Goal: Transaction & Acquisition: Register for event/course

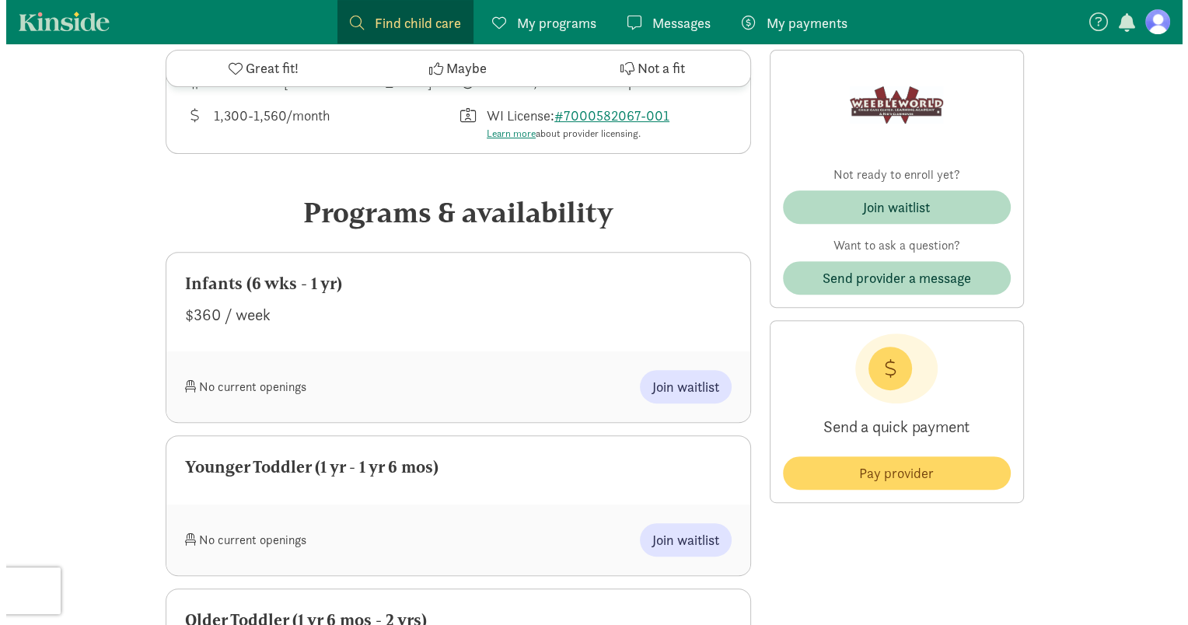
scroll to position [540, 0]
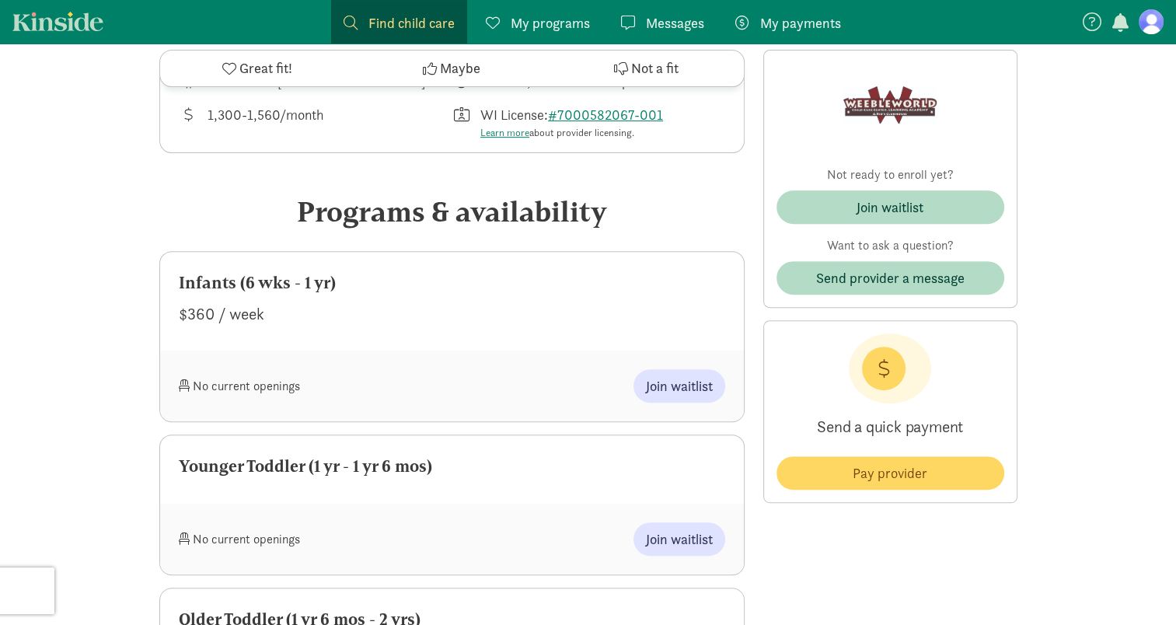
click at [484, 393] on div "Join waitlist" at bounding box center [589, 385] width 274 height 33
click at [672, 393] on span "Join waitlist" at bounding box center [679, 385] width 67 height 21
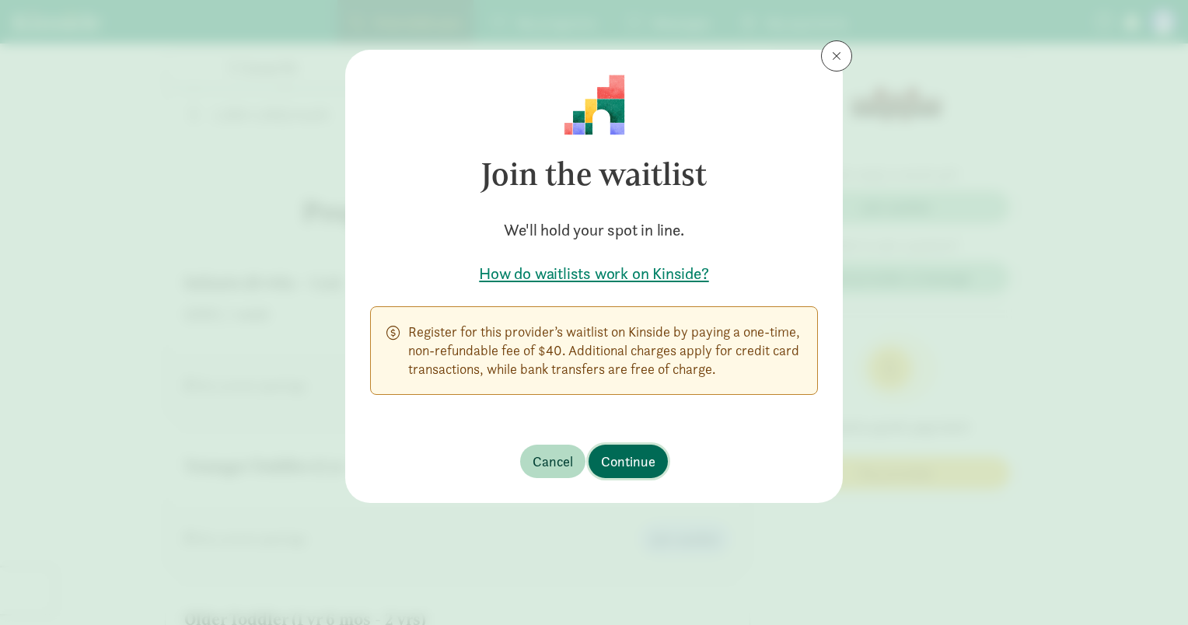
click at [628, 450] on button "Continue" at bounding box center [627, 461] width 79 height 33
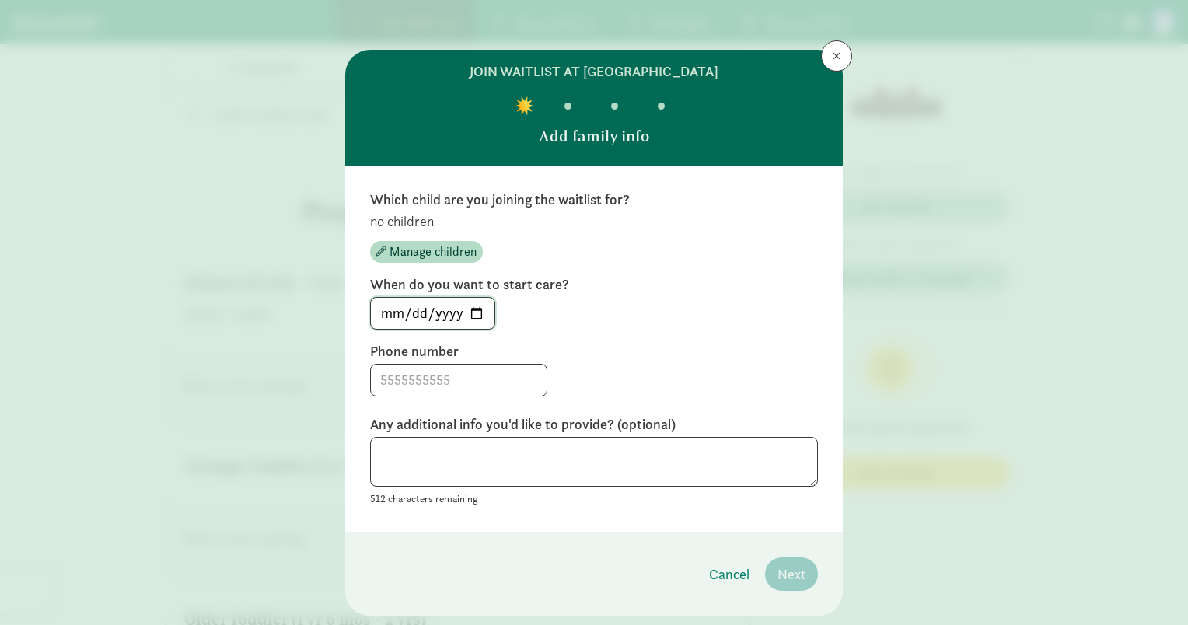
click at [474, 312] on input "[DATE]" at bounding box center [433, 313] width 124 height 31
type input "[DATE]"
click at [447, 374] on input at bounding box center [459, 380] width 176 height 31
type input "[PHONE_NUMBER]"
click at [448, 453] on textarea at bounding box center [594, 462] width 448 height 51
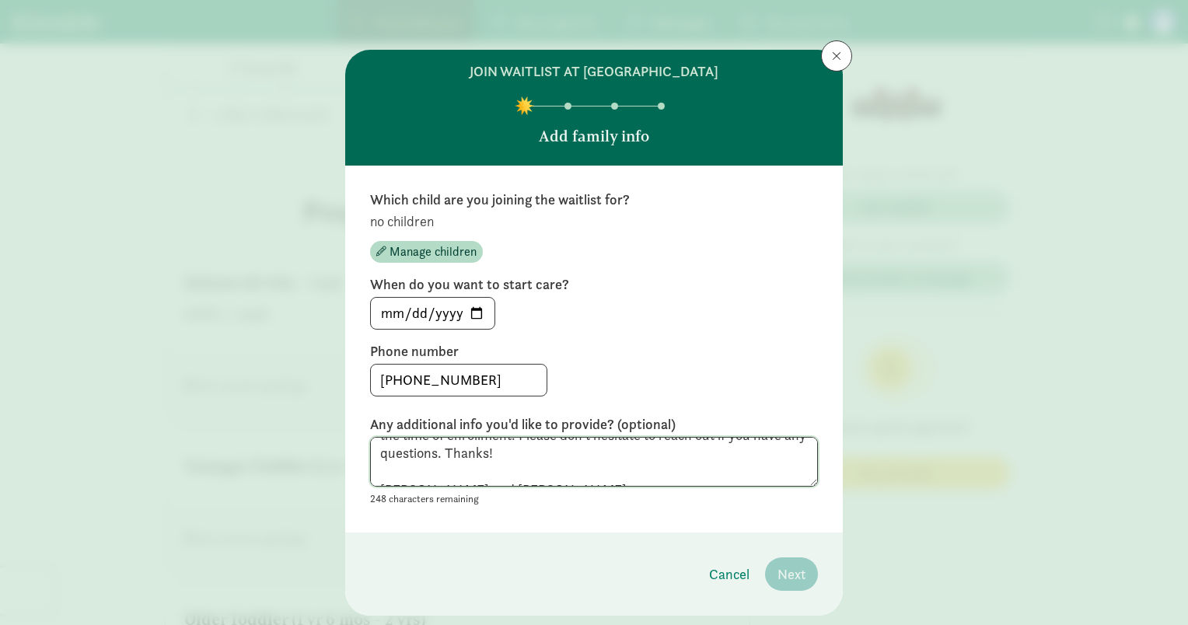
scroll to position [40, 0]
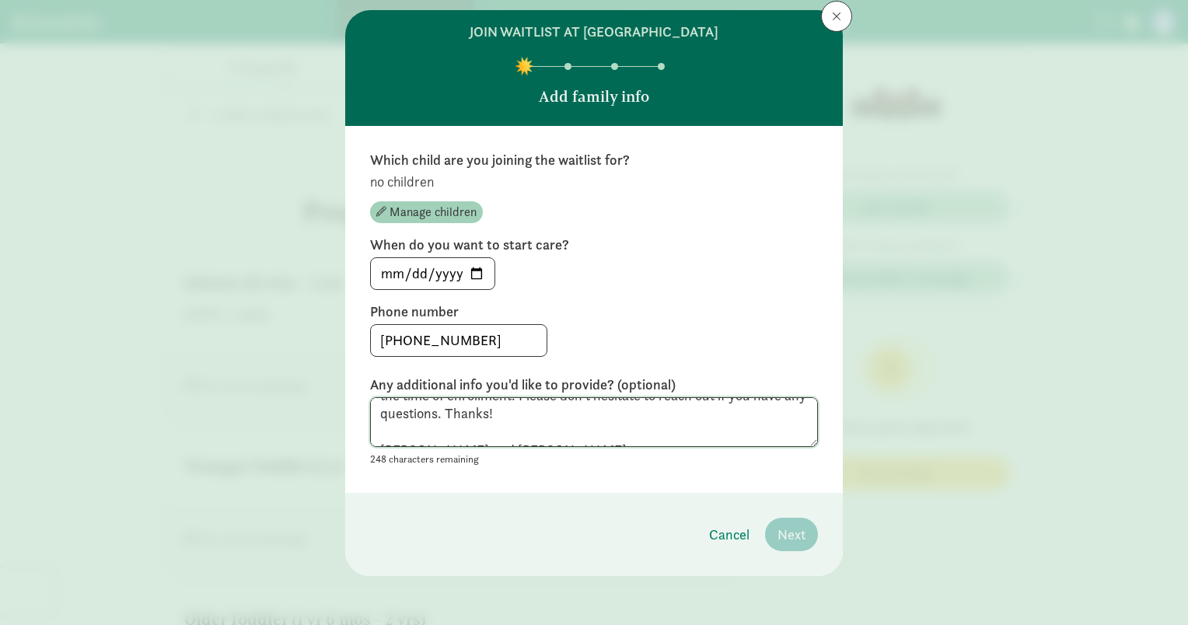
type textarea "Hi! We are moving to [GEOGRAPHIC_DATA] from [GEOGRAPHIC_DATA] at the end of Nov…"
click at [435, 203] on span "Manage children" at bounding box center [432, 212] width 87 height 19
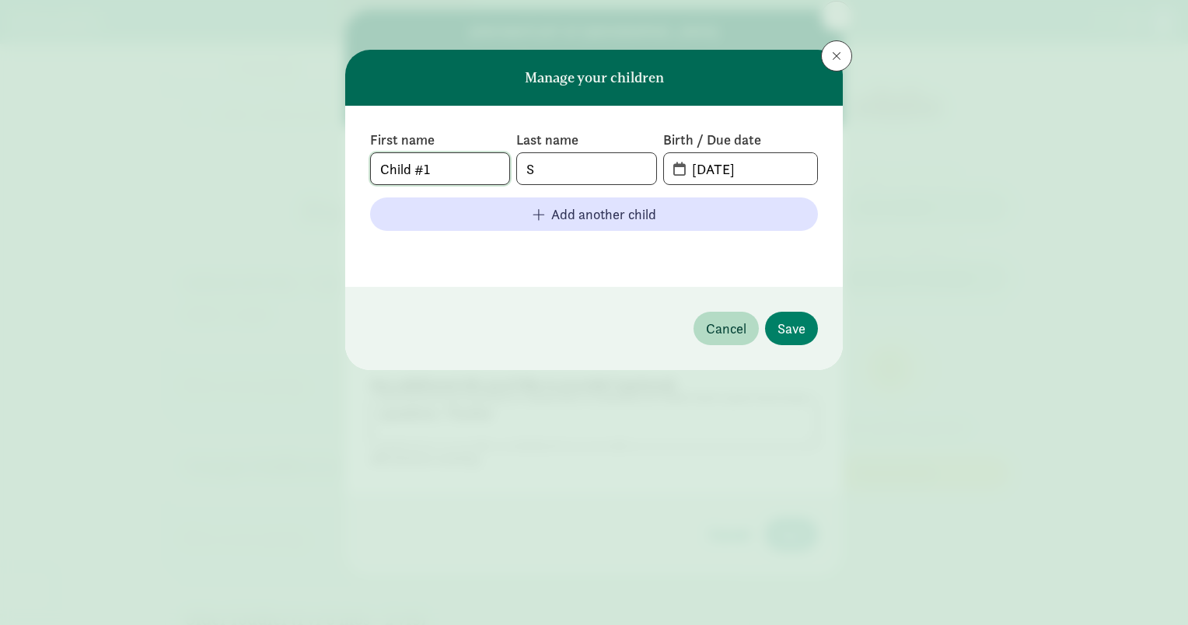
drag, startPoint x: 455, startPoint y: 172, endPoint x: 324, endPoint y: 165, distance: 130.8
click at [324, 165] on div "Manage your children First name Child #1 Last name S Birth / Due date [DATE] Ad…" at bounding box center [594, 312] width 1188 height 625
type input "[PERSON_NAME]"
click at [710, 179] on input "[DATE]" at bounding box center [749, 168] width 134 height 31
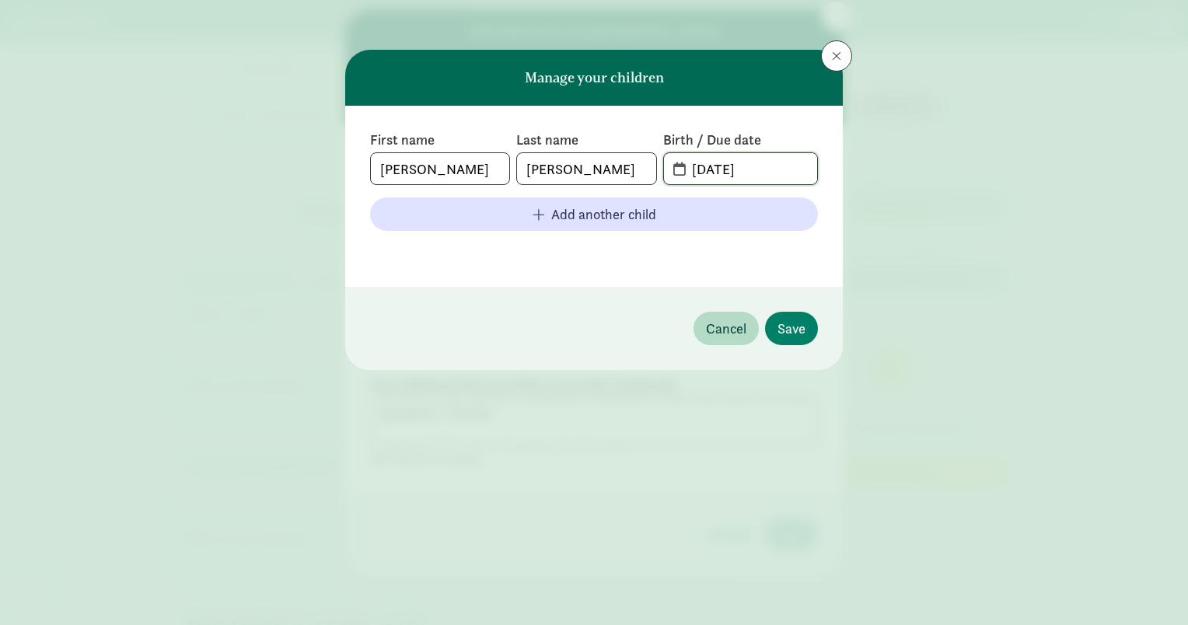
drag, startPoint x: 724, startPoint y: 172, endPoint x: 686, endPoint y: 177, distance: 38.5
click at [686, 177] on input "[DATE]" at bounding box center [749, 168] width 134 height 31
type input "[DATE]"
click at [787, 326] on span "Save" at bounding box center [791, 328] width 28 height 21
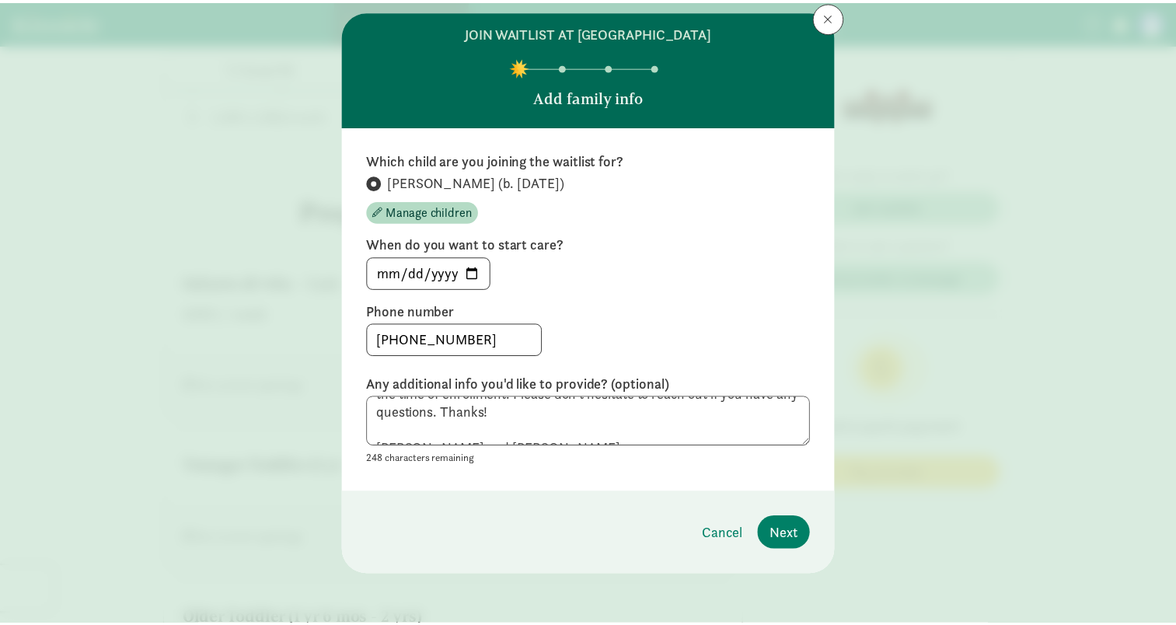
scroll to position [39, 0]
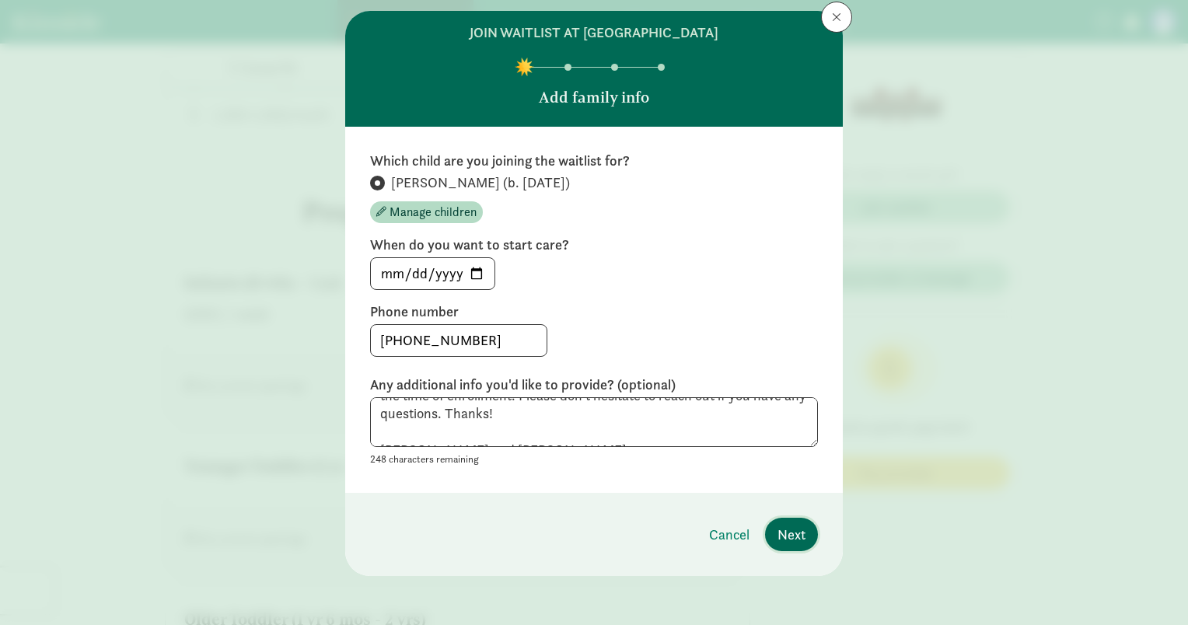
click at [796, 532] on span "Next" at bounding box center [791, 534] width 28 height 21
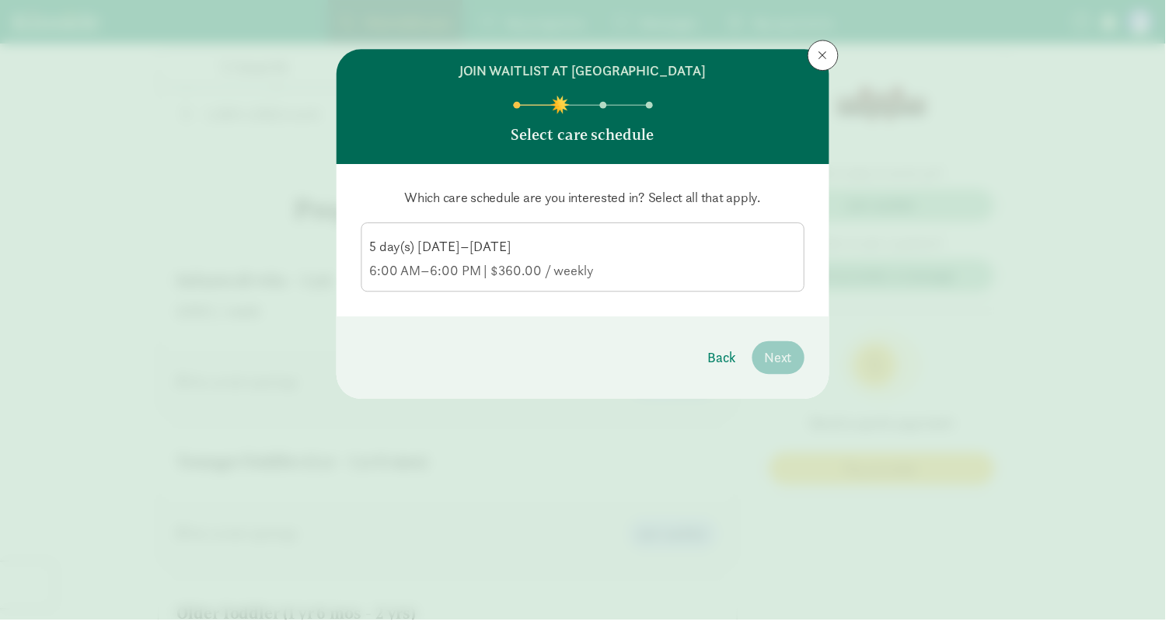
scroll to position [0, 0]
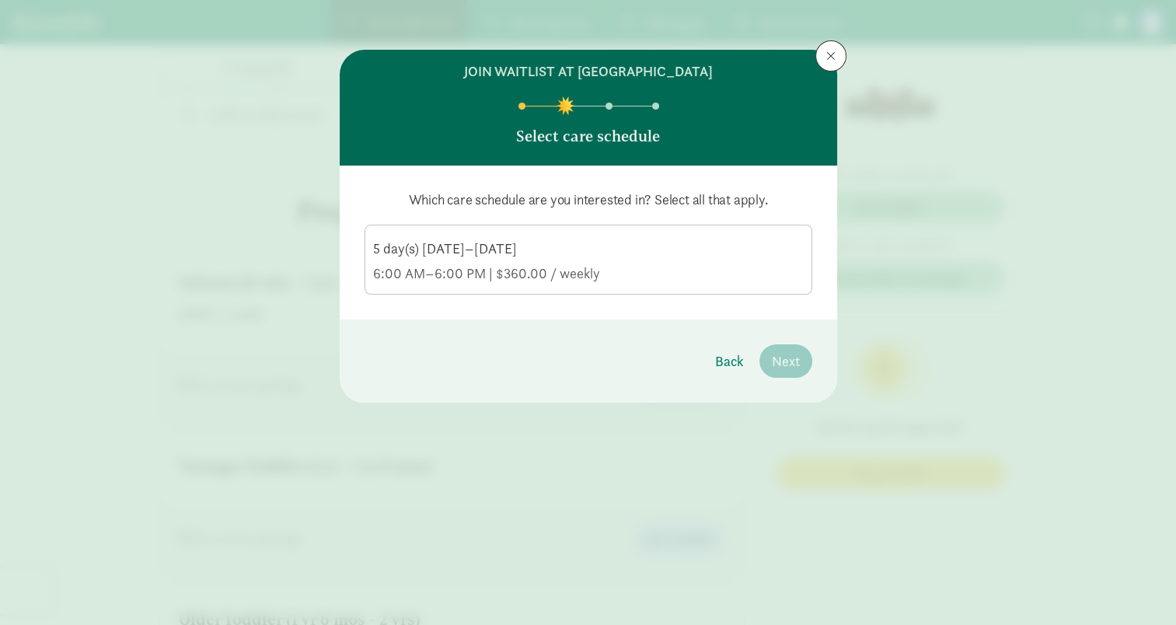
click at [441, 268] on div "6:00 AM–6:00 PM | $360.00 / weekly" at bounding box center [588, 273] width 431 height 19
click at [0, 0] on input "5 day(s) [DATE]–[DATE] 6:00 AM–6:00 PM | $360.00 / weekly" at bounding box center [0, 0] width 0 height 0
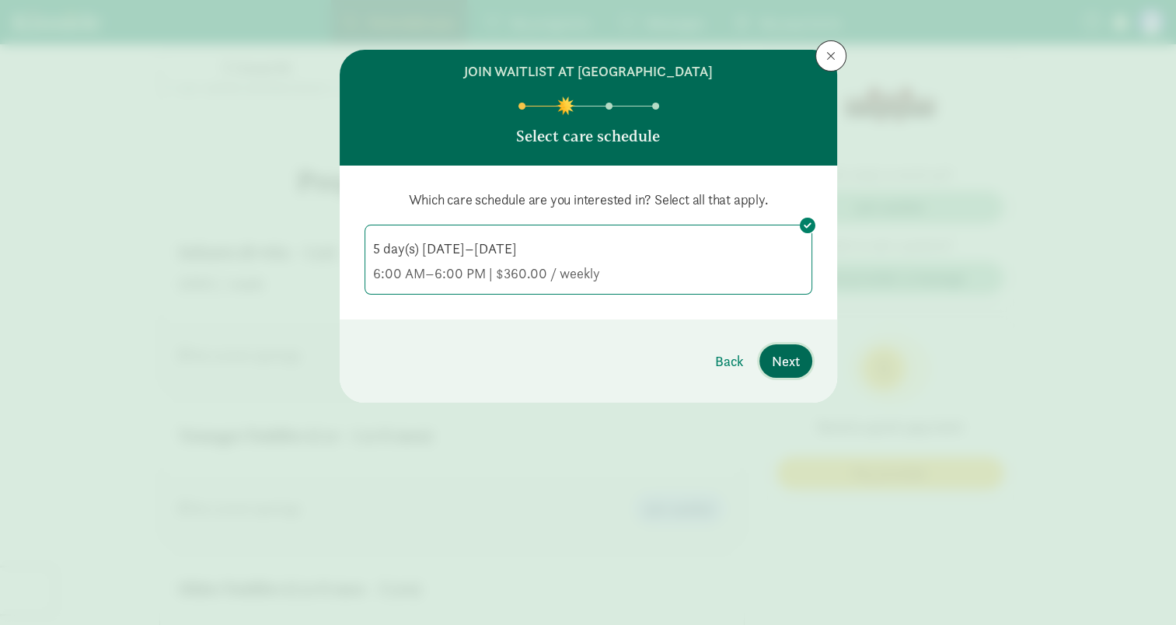
click at [767, 345] on button "Next" at bounding box center [785, 360] width 53 height 33
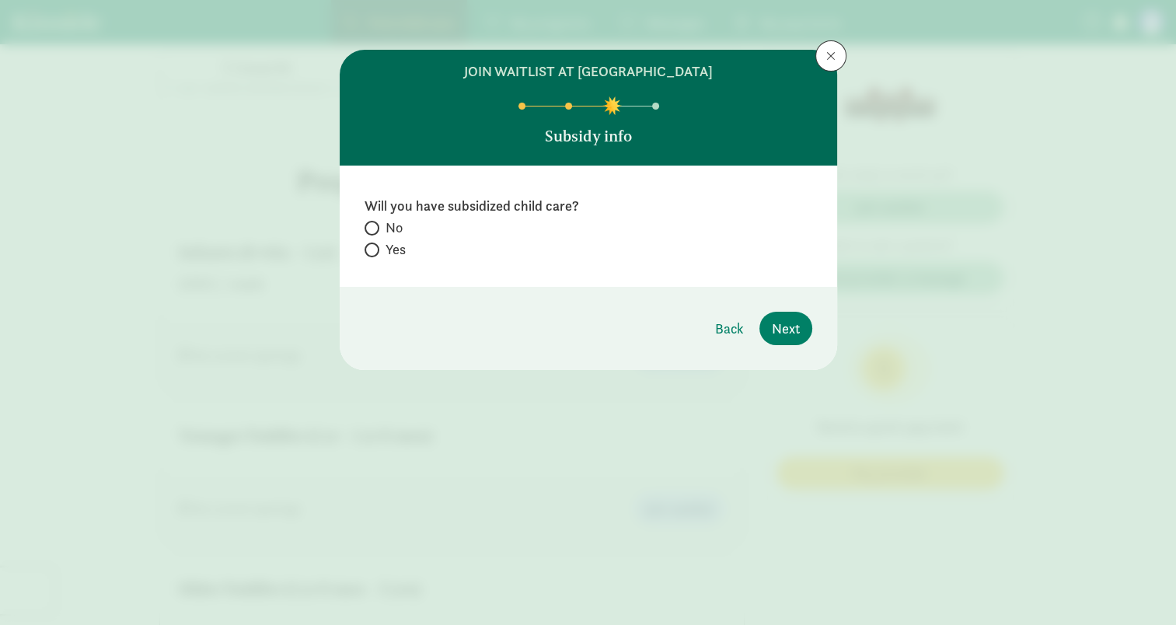
click at [376, 241] on label "Yes" at bounding box center [589, 249] width 448 height 19
click at [375, 245] on input "Yes" at bounding box center [370, 250] width 10 height 10
radio input "true"
click at [798, 320] on span "Next" at bounding box center [786, 328] width 28 height 21
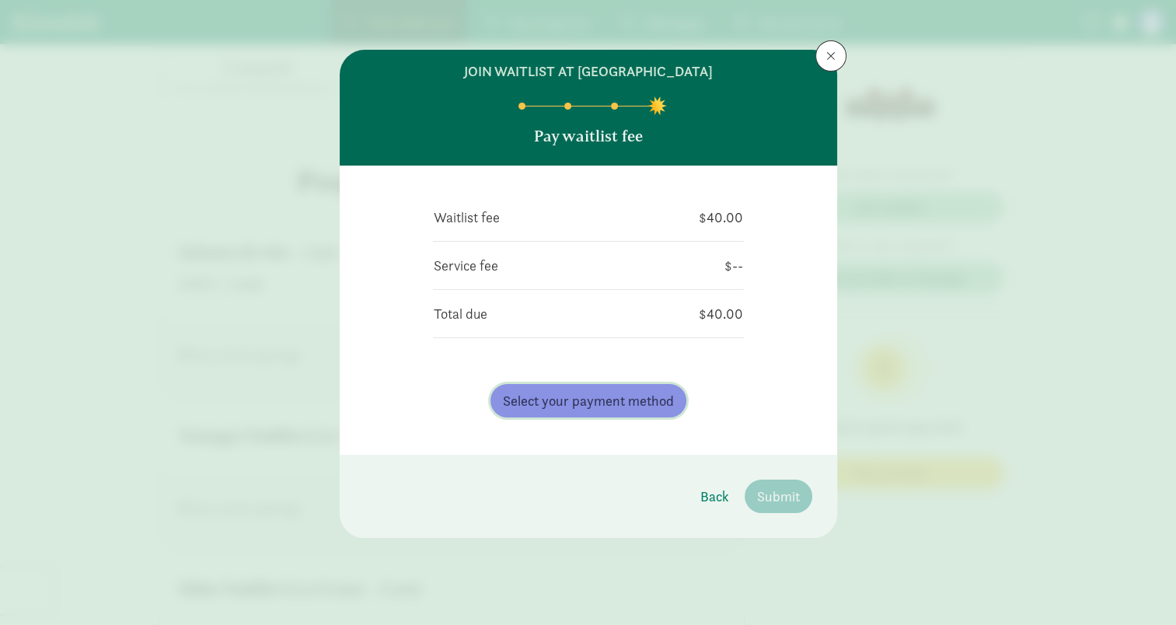
click at [589, 407] on span "Select your payment method" at bounding box center [588, 400] width 171 height 21
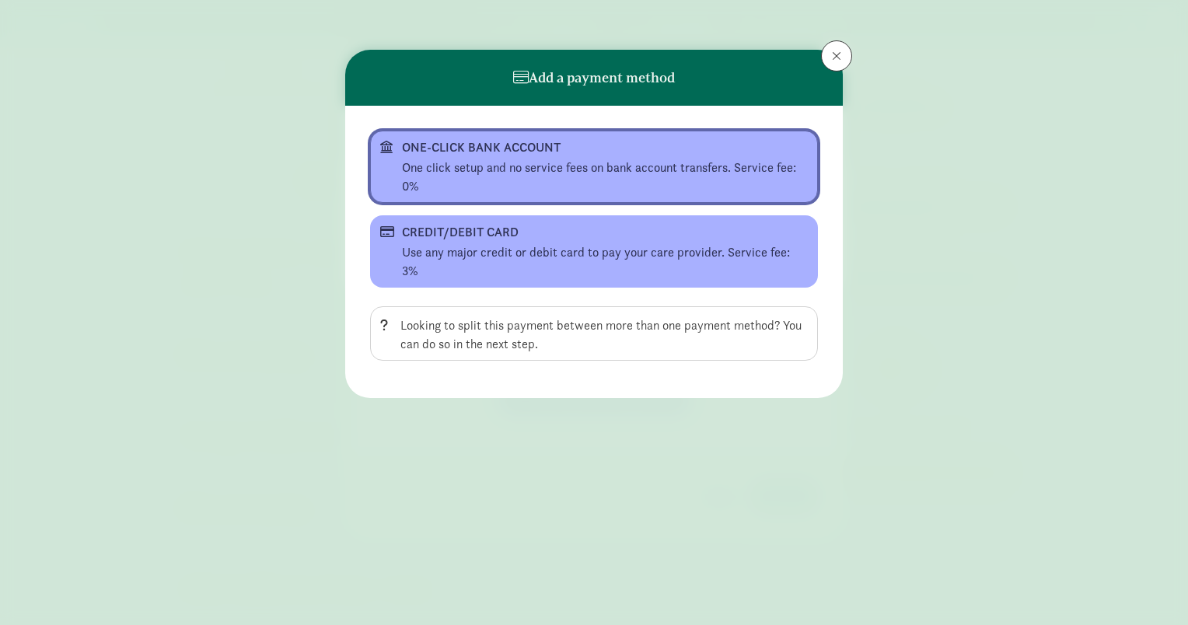
click at [609, 148] on div "ONE-CLICK BANK ACCOUNT" at bounding box center [592, 147] width 381 height 19
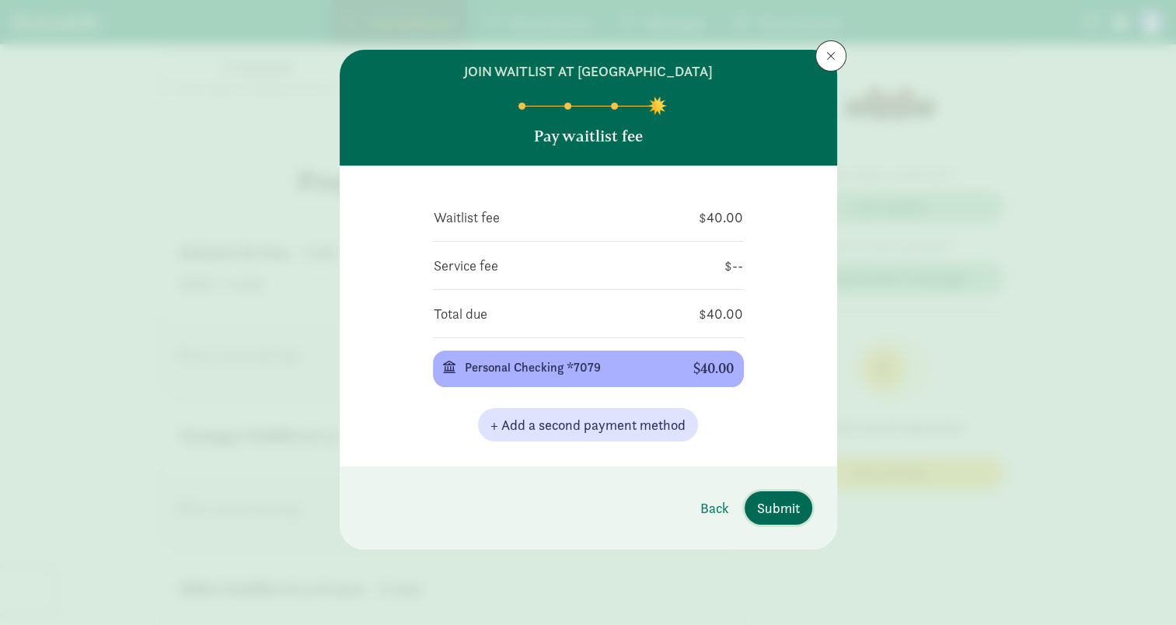
click at [771, 519] on button "Submit" at bounding box center [779, 507] width 68 height 33
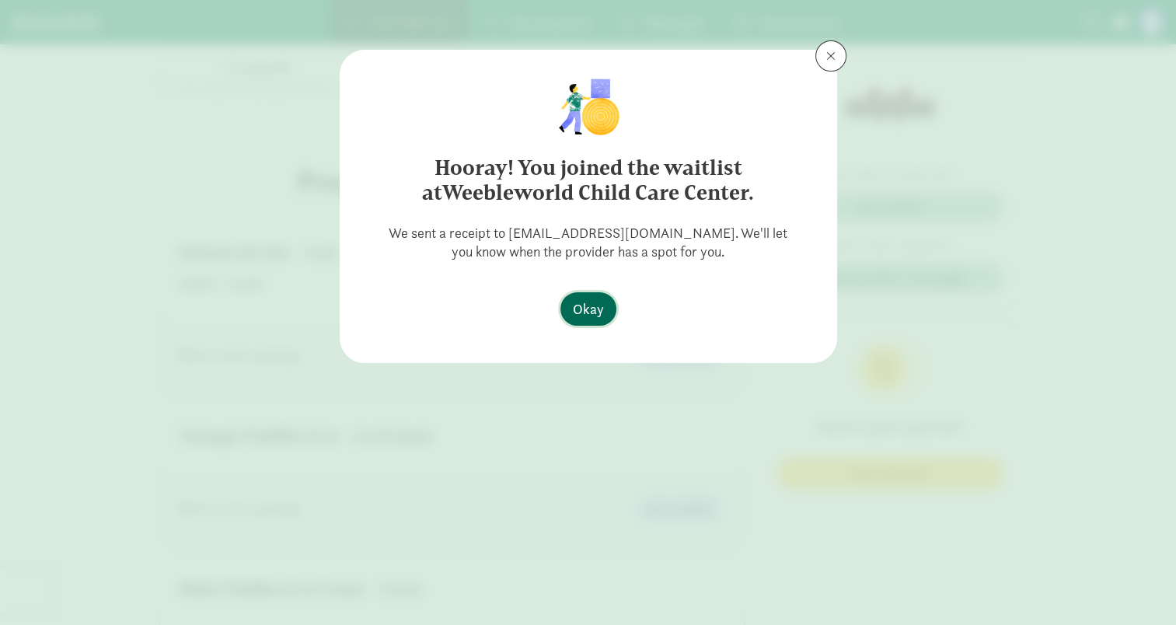
click at [585, 309] on span "Okay" at bounding box center [588, 308] width 31 height 21
